Goal: Obtain resource: Download file/media

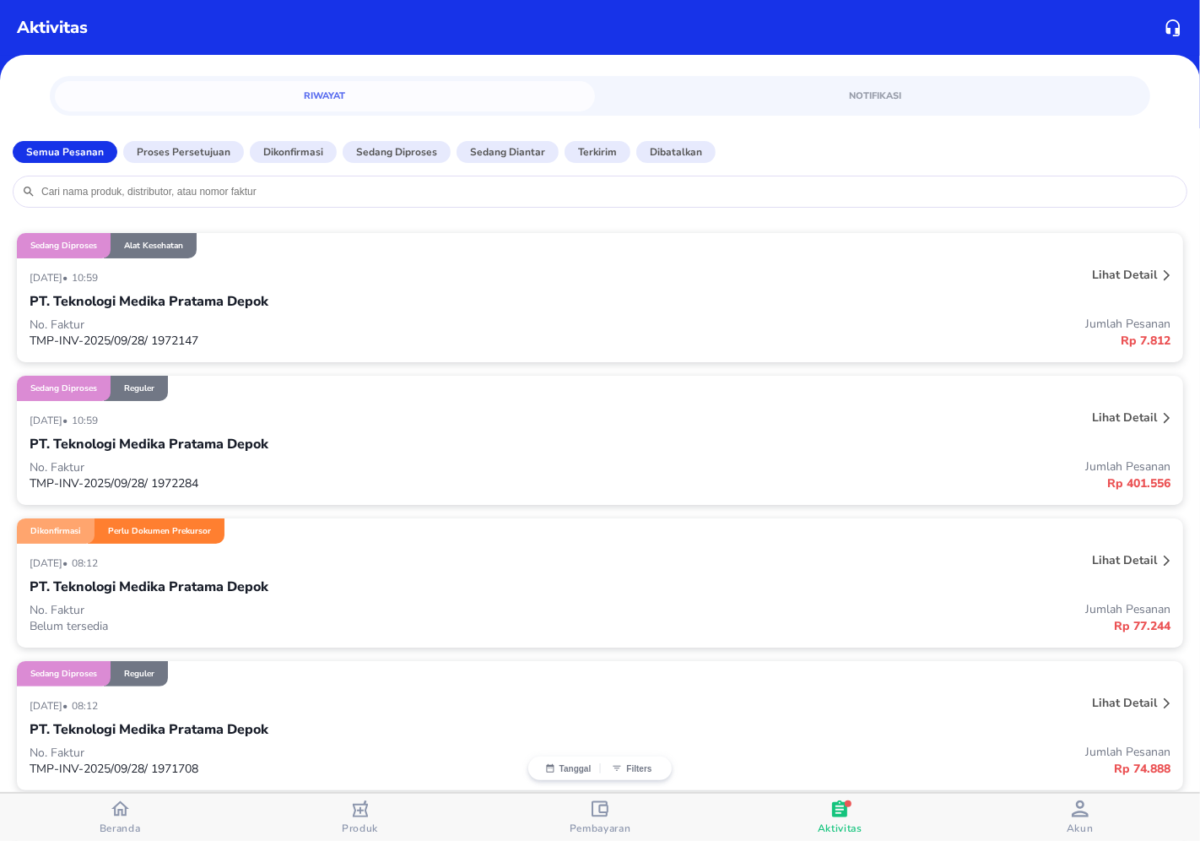
click at [854, 571] on div "Lihat detail" at bounding box center [936, 562] width 475 height 27
click at [1160, 562] on div at bounding box center [1167, 562] width 14 height 27
click at [1164, 559] on icon at bounding box center [1167, 560] width 7 height 11
click at [1164, 563] on icon at bounding box center [1167, 560] width 6 height 10
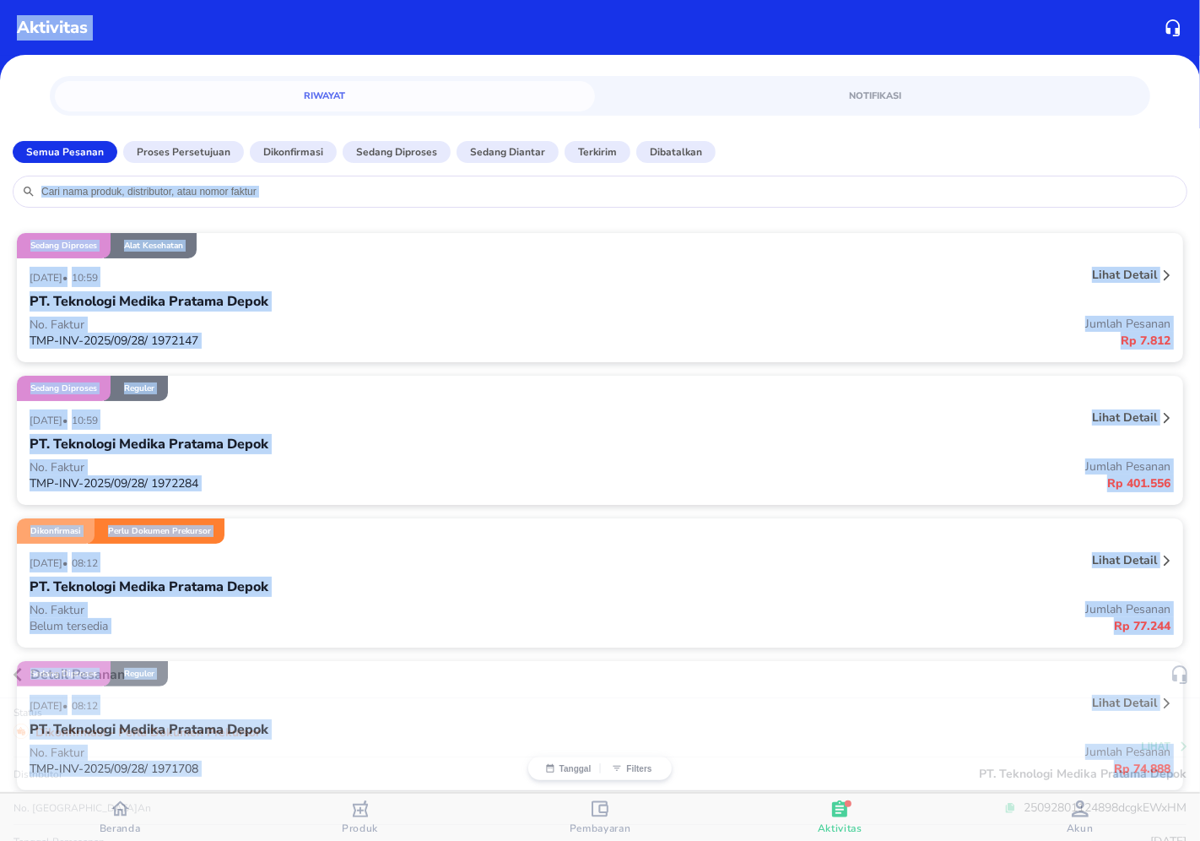
click at [1151, 563] on div "Detail Pesanan Status Dikonfirmasi - Perlu Dokumen Prekursor Lihat Distributor …" at bounding box center [600, 420] width 1200 height 841
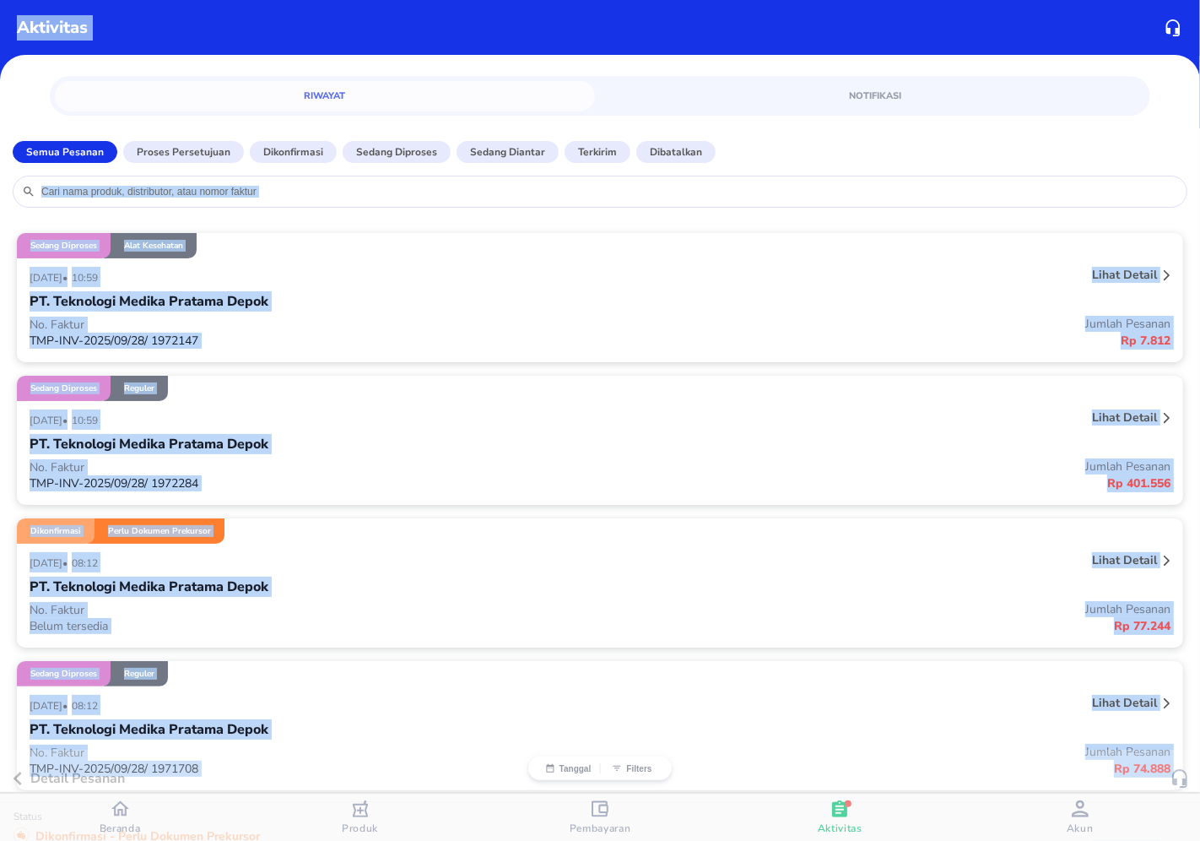
click at [1151, 563] on div "Detail Pesanan Status Dikonfirmasi - Perlu Dokumen Prekursor Lihat Distributor …" at bounding box center [600, 420] width 1200 height 841
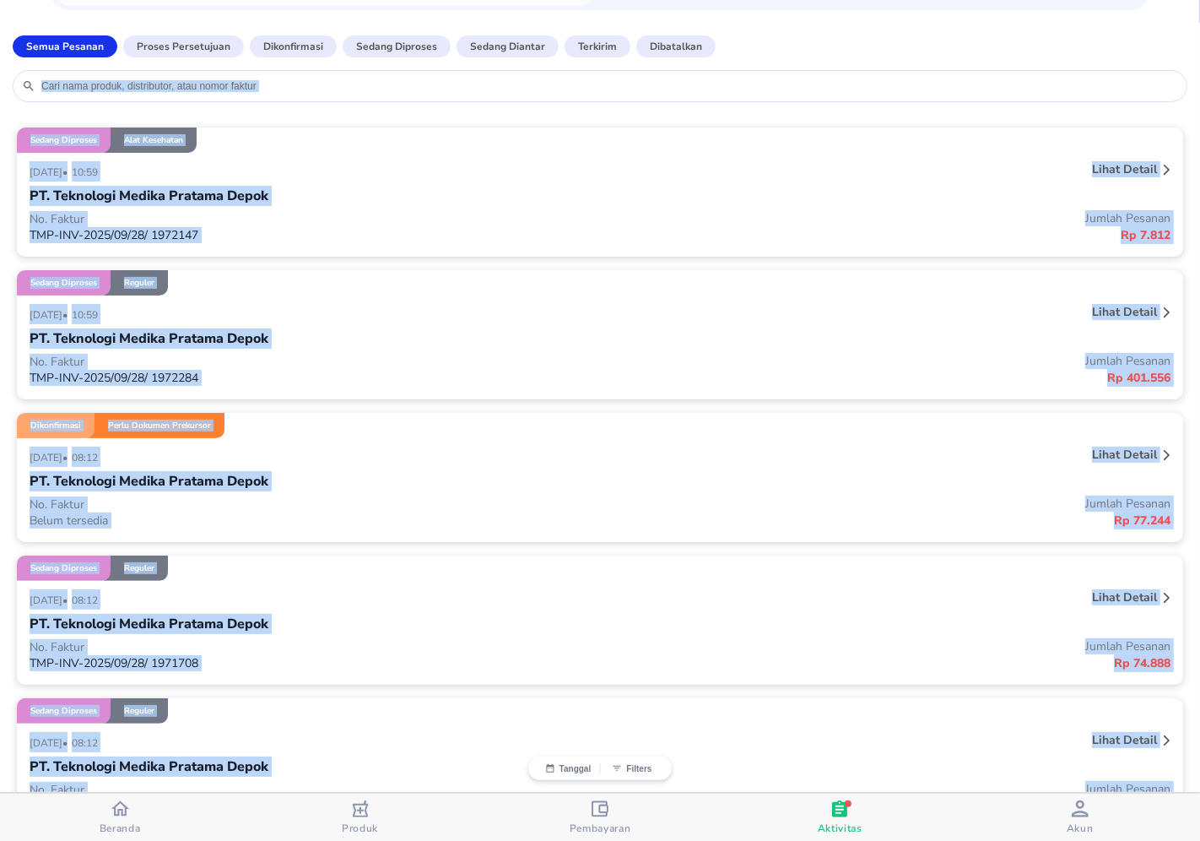
scroll to position [111, 0]
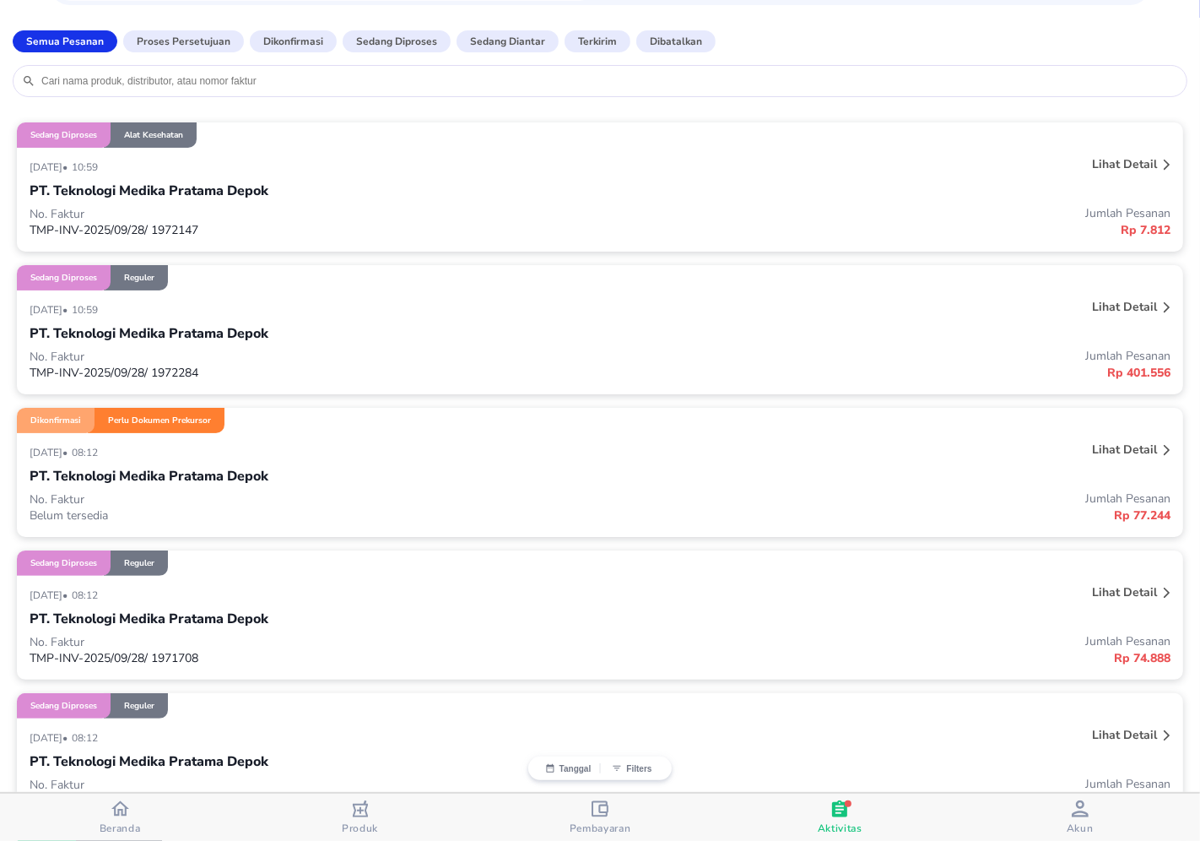
click at [1164, 445] on icon at bounding box center [1167, 450] width 7 height 11
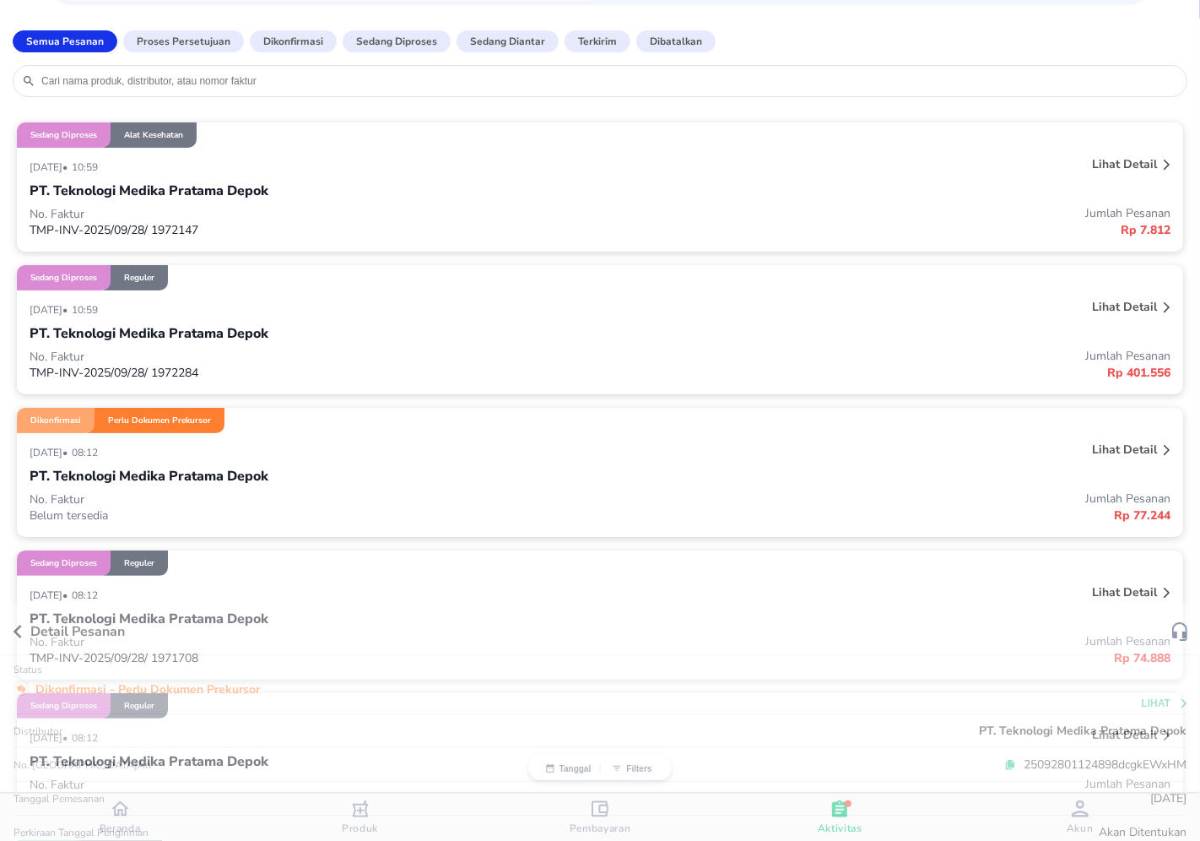
click at [1149, 446] on div "Detail Pesanan Status Dikonfirmasi - Perlu Dokumen Prekursor Lihat Distributor …" at bounding box center [600, 420] width 1200 height 841
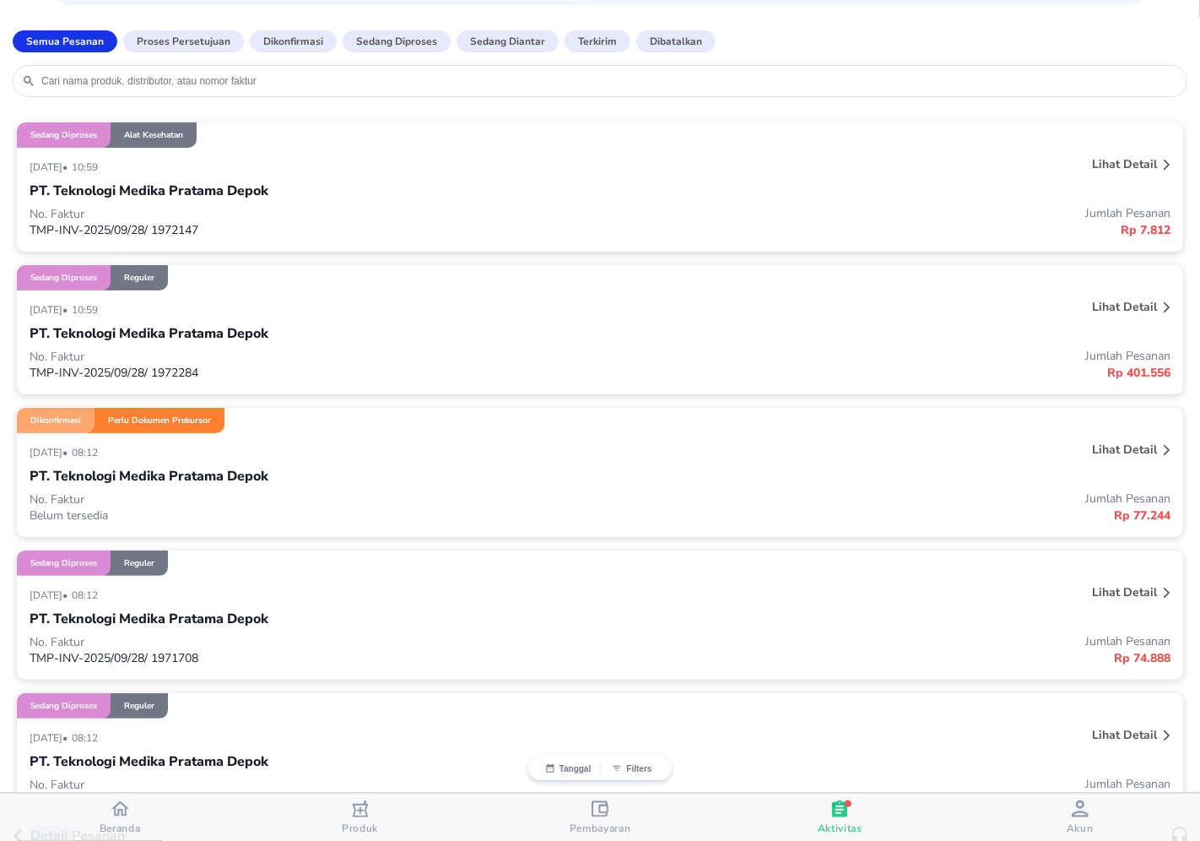
click at [1149, 446] on div "Detail Pesanan Status Dikonfirmasi - Perlu Dokumen Prekursor Lihat Distributor …" at bounding box center [600, 420] width 1200 height 841
click at [1164, 446] on icon at bounding box center [1167, 450] width 7 height 11
click at [1149, 446] on div "Detail Pesanan Status Dikonfirmasi - Perlu Dokumen Prekursor Lihat Distributor …" at bounding box center [600, 420] width 1200 height 841
click at [1160, 447] on div at bounding box center [1167, 451] width 14 height 27
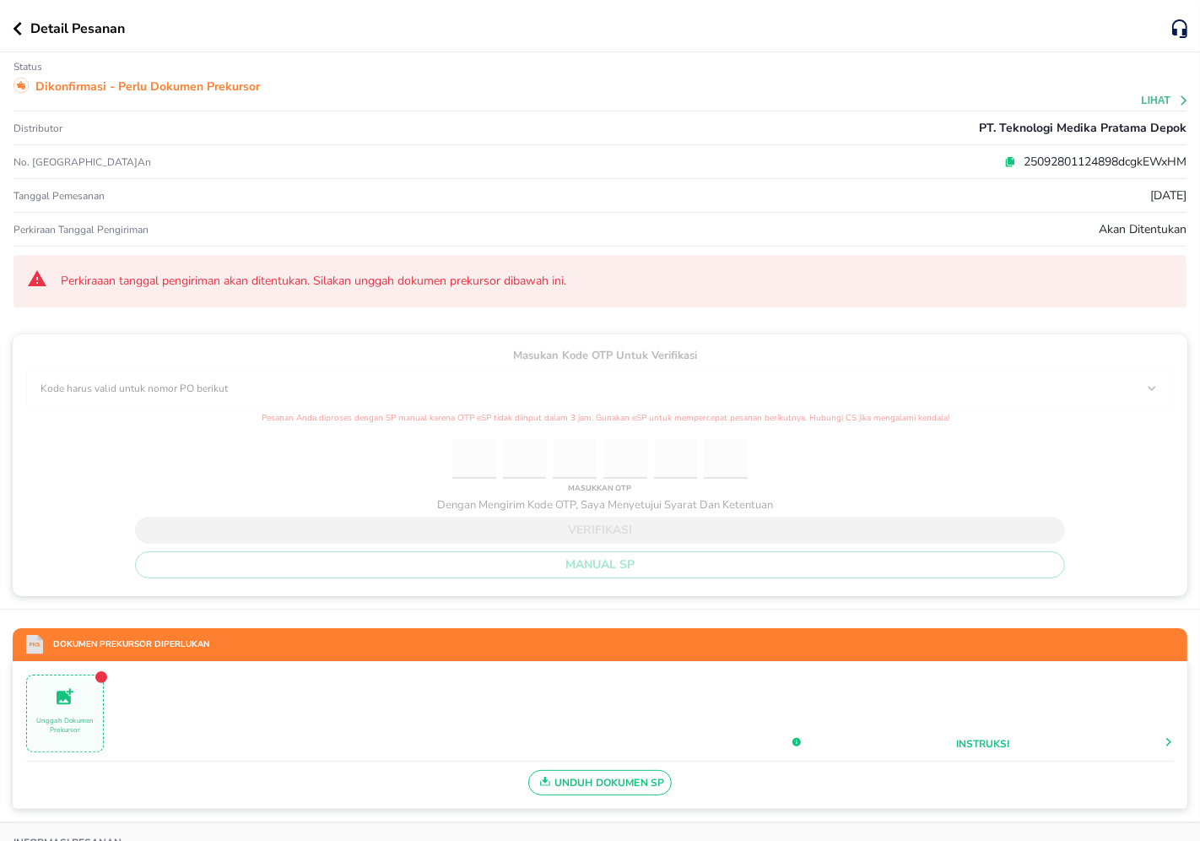
click at [612, 782] on span "Unduh Dokumen SP" at bounding box center [600, 782] width 129 height 22
